Goal: Task Accomplishment & Management: Manage account settings

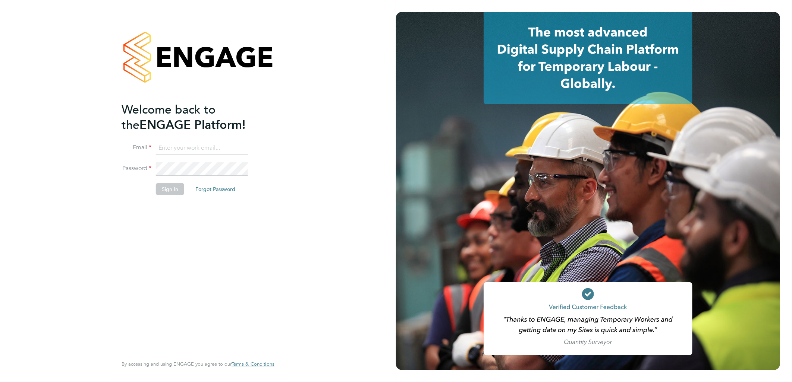
type input "h.patel@hp4recruitment.co.uk"
click at [173, 189] on button "Sign In" at bounding box center [170, 189] width 28 height 12
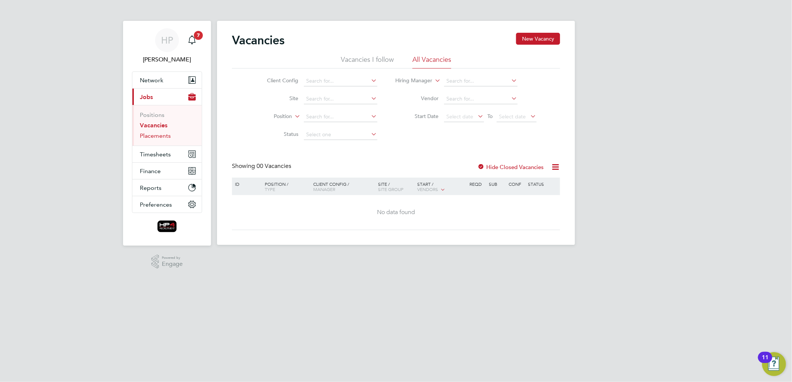
click at [154, 136] on link "Placements" at bounding box center [155, 135] width 31 height 7
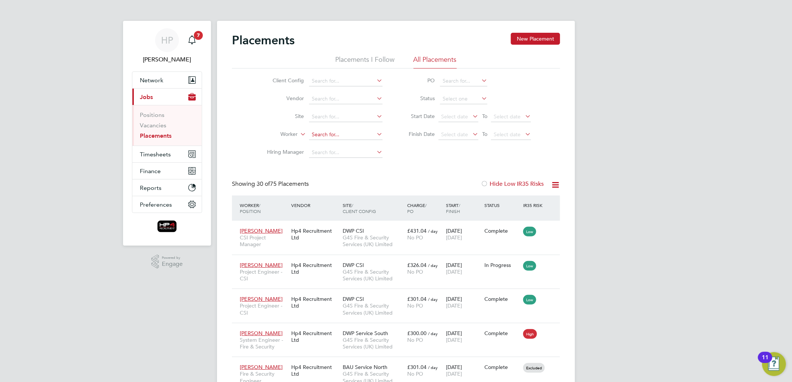
click at [322, 132] on input at bounding box center [345, 135] width 73 height 10
click at [322, 142] on b "[PERSON_NAME]" at bounding box center [333, 145] width 43 height 6
type input "[PERSON_NAME]"
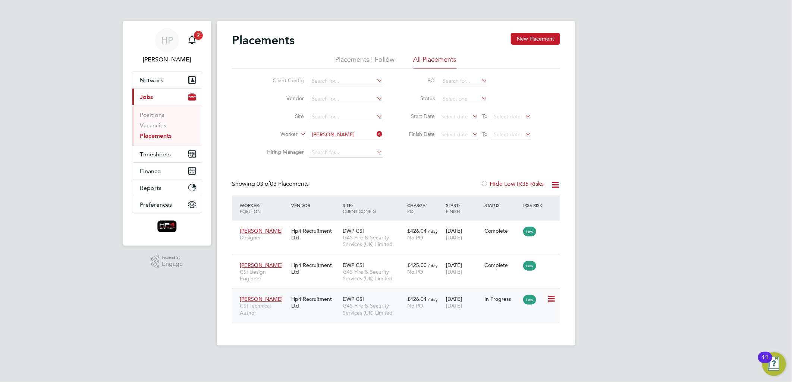
click at [355, 297] on span "DWP CSI" at bounding box center [353, 299] width 21 height 7
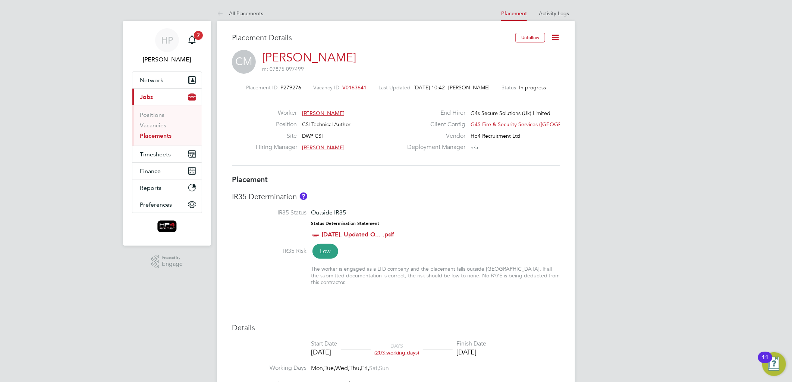
click at [554, 37] on icon at bounding box center [554, 37] width 9 height 9
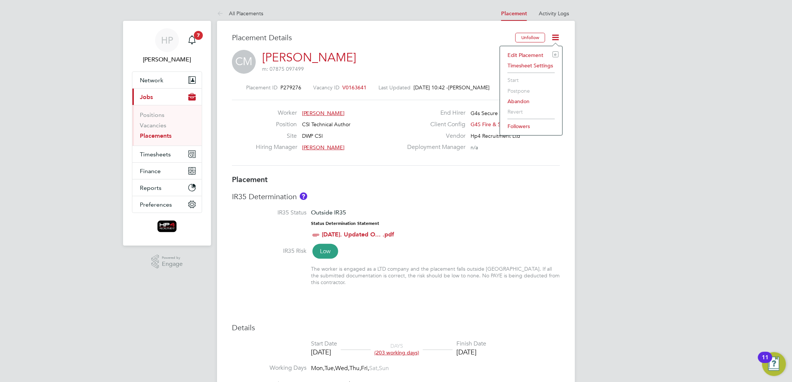
click at [525, 54] on li "Edit Placement e" at bounding box center [531, 55] width 55 height 10
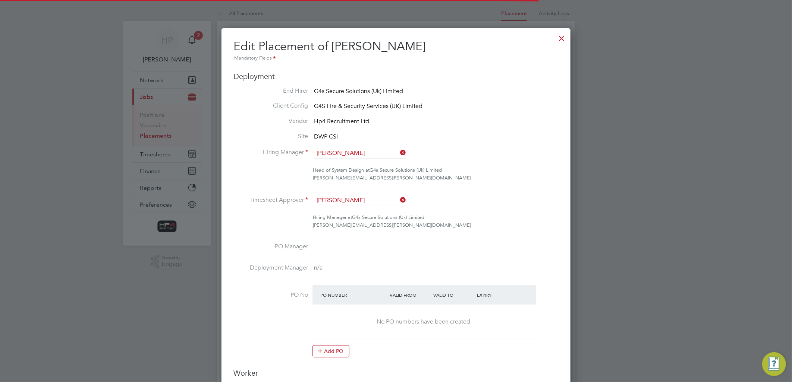
scroll to position [4, 4]
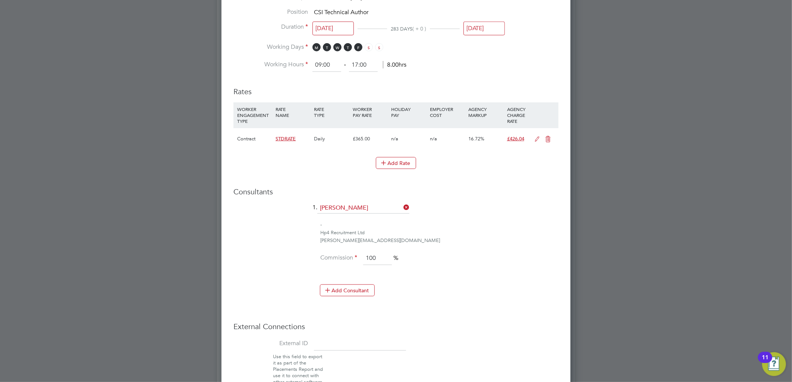
click at [536, 138] on icon at bounding box center [537, 139] width 9 height 6
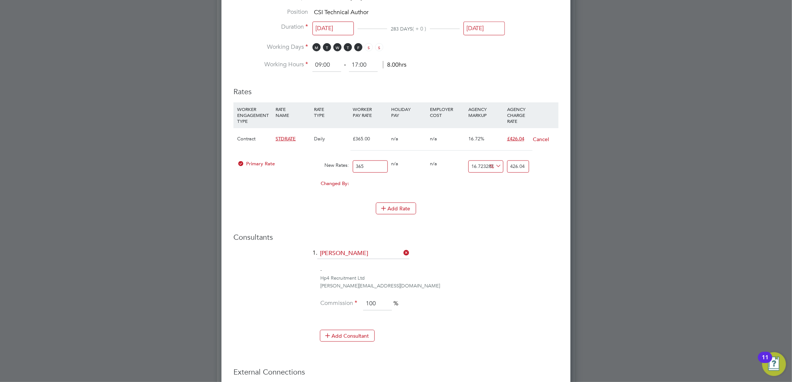
drag, startPoint x: 370, startPoint y: 166, endPoint x: 331, endPoint y: 165, distance: 39.1
click at [332, 165] on div "Primary Rate New Rates: 365 0 n/a 0 n/a 16.723287671232878 0 % 426.04" at bounding box center [395, 167] width 325 height 20
type input "3"
type input "3.5016986301369863"
type input "31"
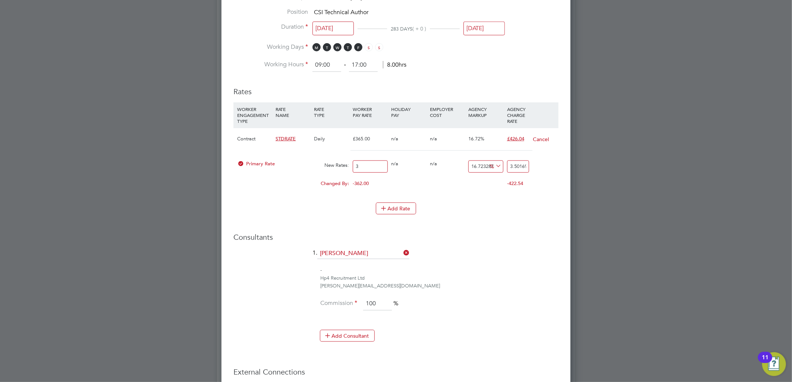
type input "36.184219178082195"
type input "315"
type input "367.67835616438356"
type input "315"
type input "-99.04761904761905"
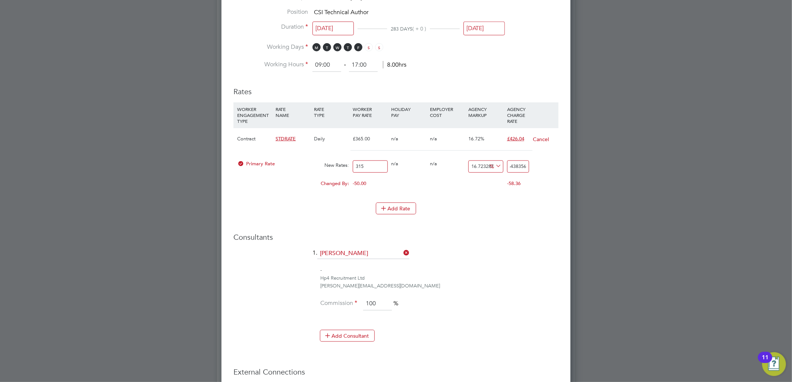
type input "3"
type input "-88.25396825396825"
type input "37"
type input "19.365079365079364"
type input "376.0"
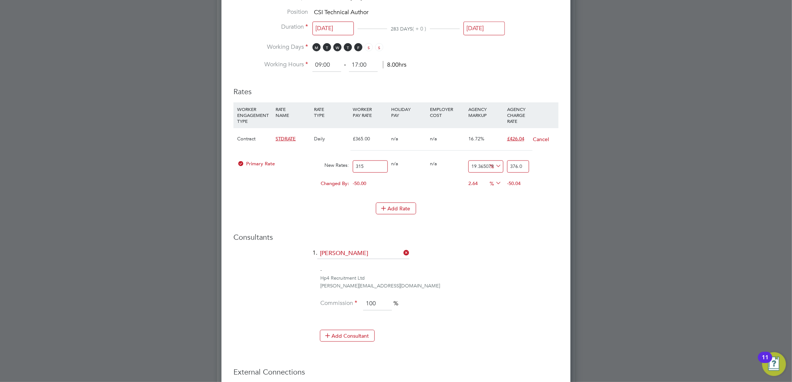
type input "19.377777777777776"
type input "376.04"
click at [402, 251] on icon at bounding box center [402, 253] width 0 height 10
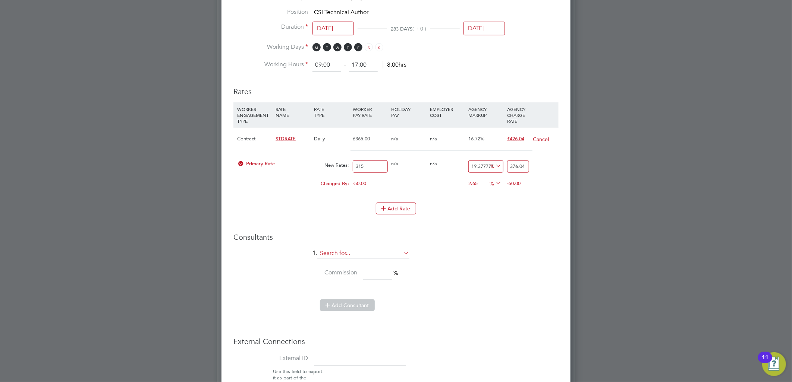
click at [397, 249] on input at bounding box center [363, 253] width 92 height 11
click at [358, 280] on li "Russell Edwards" at bounding box center [366, 284] width 93 height 10
type input "Russell Edwards"
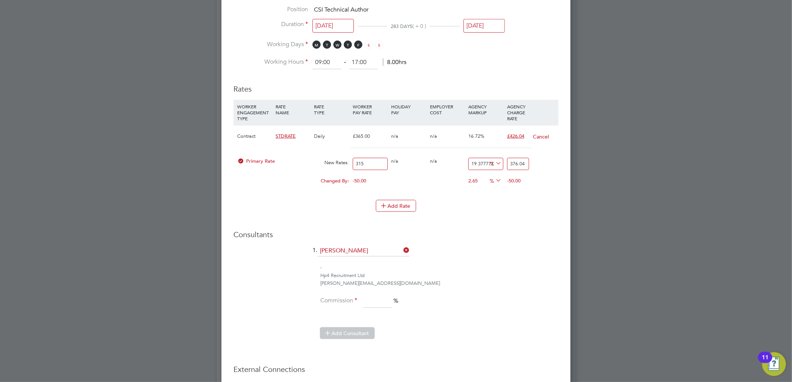
scroll to position [388, 0]
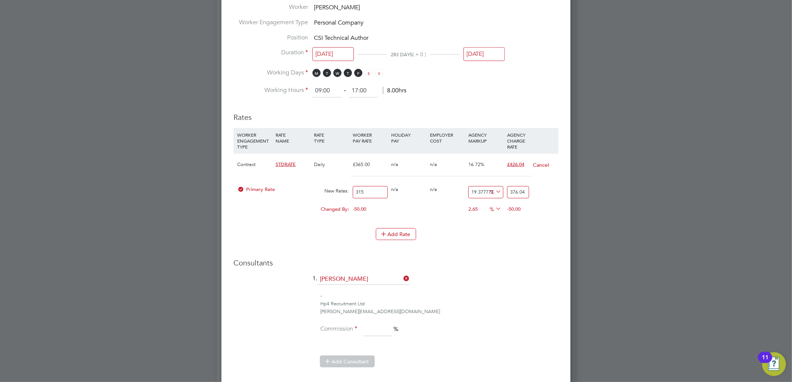
click at [402, 277] on icon at bounding box center [402, 279] width 0 height 10
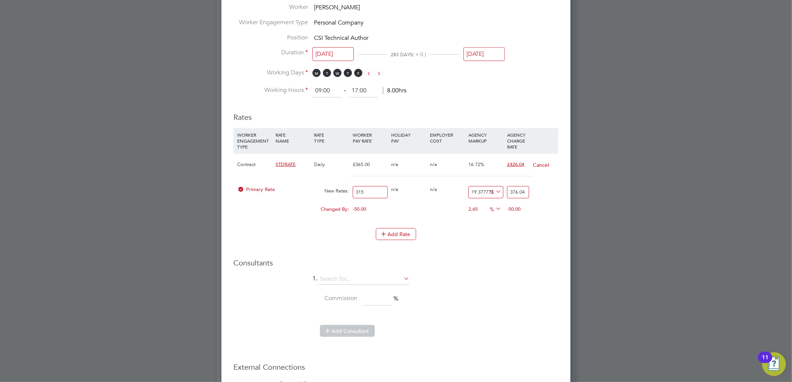
scroll to position [836, 349]
click at [376, 281] on input at bounding box center [363, 279] width 92 height 11
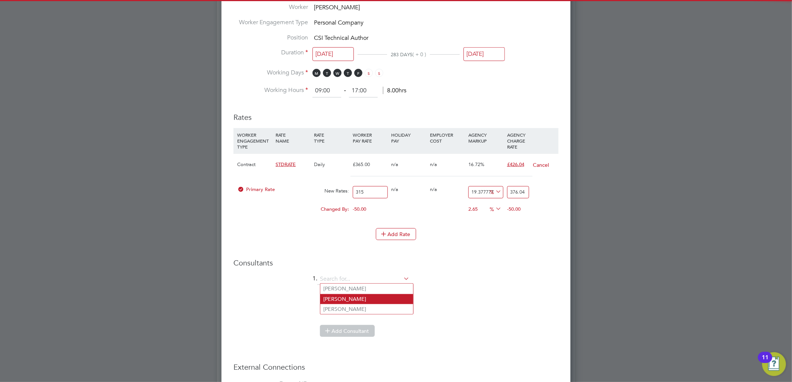
click at [364, 300] on li "[PERSON_NAME]" at bounding box center [366, 299] width 93 height 10
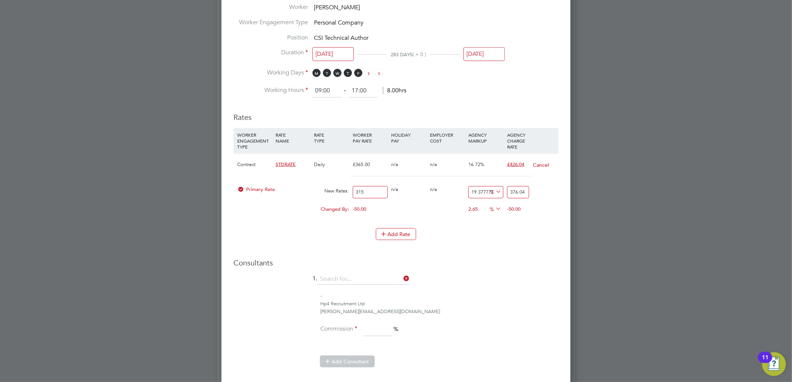
type input "[PERSON_NAME]"
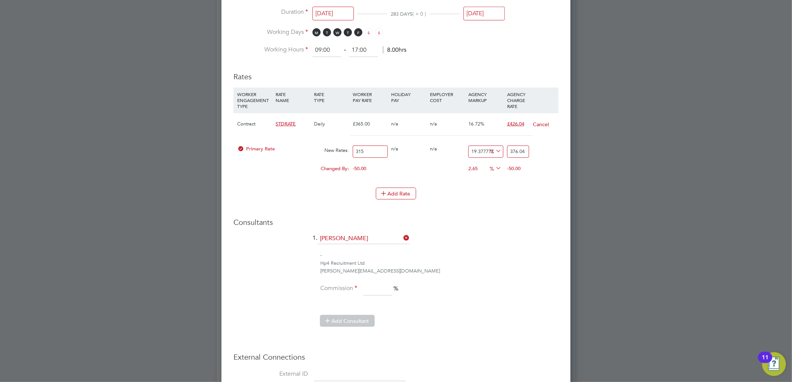
scroll to position [430, 0]
click at [377, 238] on input at bounding box center [363, 238] width 92 height 11
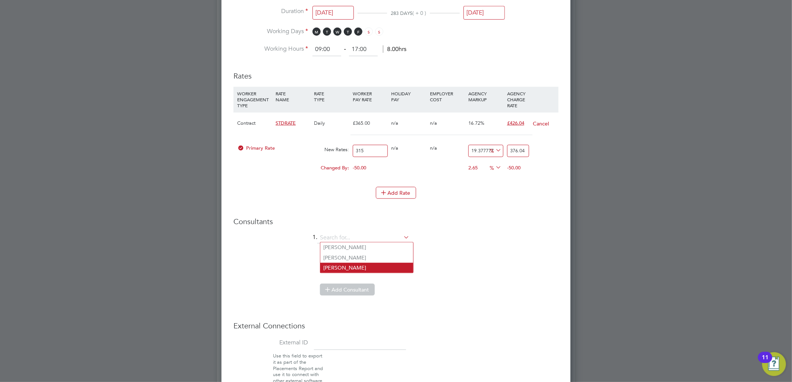
click at [370, 266] on li "Russell Edwards" at bounding box center [366, 268] width 93 height 10
type input "Russell Edwards"
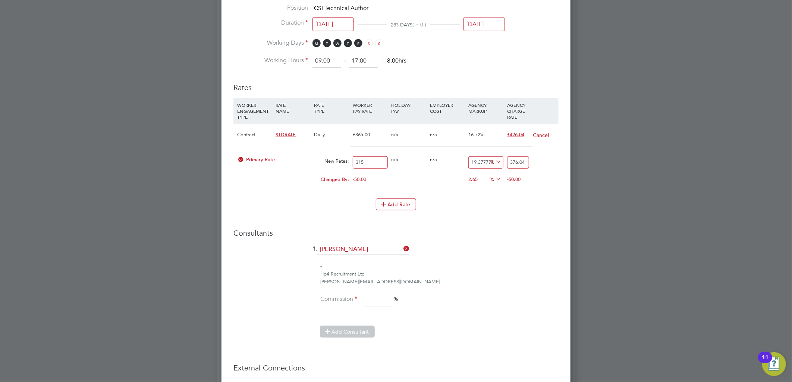
scroll to position [471, 0]
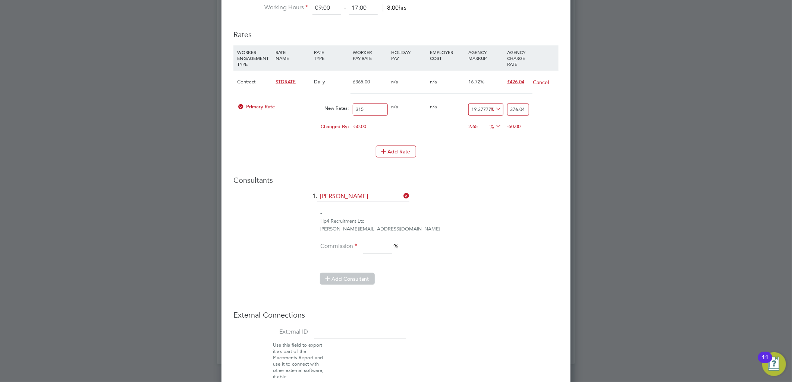
click at [373, 245] on input at bounding box center [377, 246] width 29 height 13
type input "100"
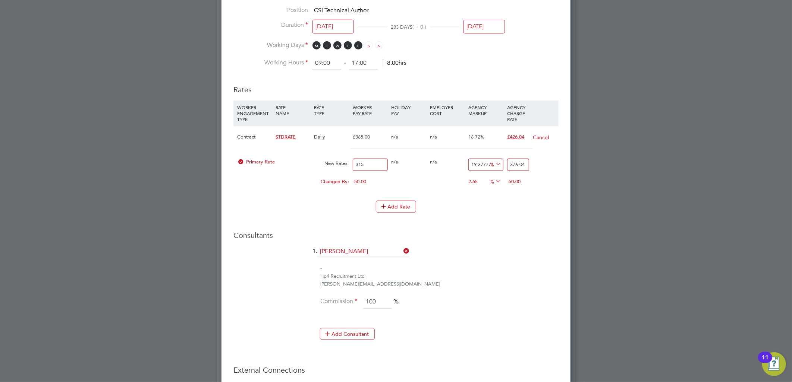
scroll to position [512, 0]
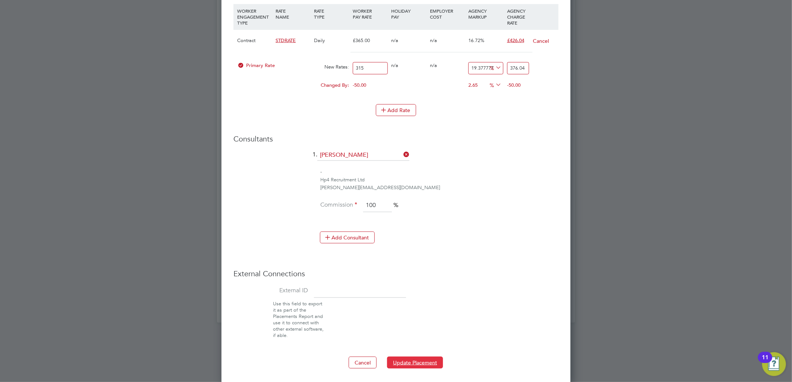
click at [409, 362] on button "Update Placement" at bounding box center [415, 363] width 56 height 12
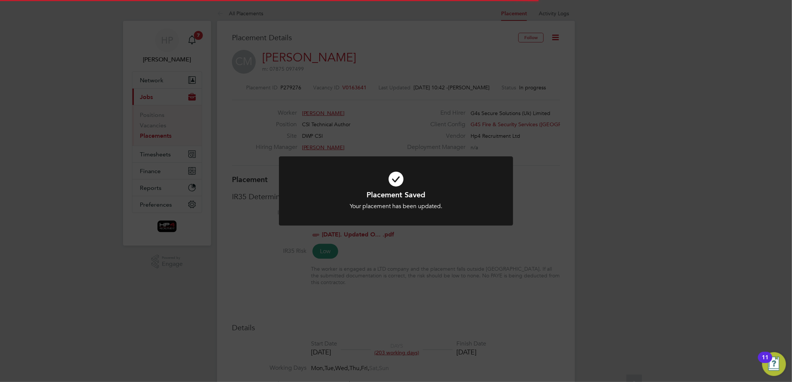
scroll to position [22, 52]
